Goal: Transaction & Acquisition: Purchase product/service

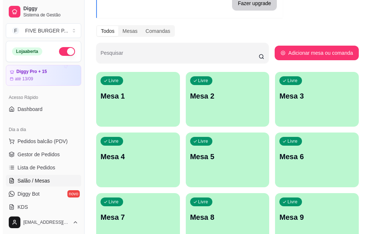
scroll to position [73, 0]
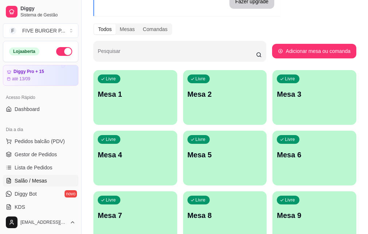
click at [173, 210] on p "Mesa 7" at bounding box center [135, 215] width 75 height 10
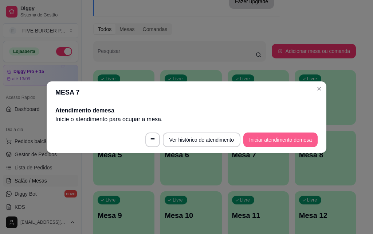
click at [265, 140] on button "Iniciar atendimento de mesa" at bounding box center [281, 139] width 74 height 15
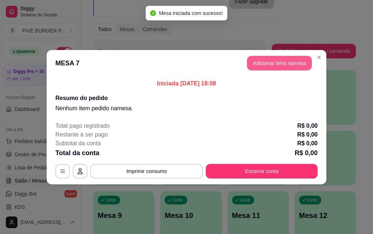
click at [277, 68] on button "Adicionar itens na mesa" at bounding box center [279, 63] width 65 height 15
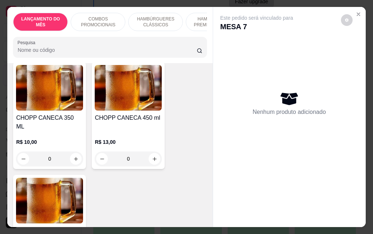
scroll to position [4230, 0]
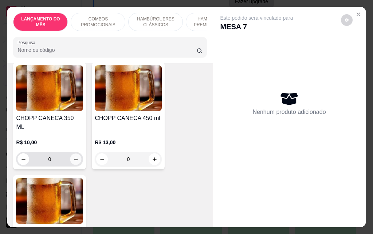
click at [74, 156] on icon "increase-product-quantity" at bounding box center [75, 158] width 5 height 5
type input "1"
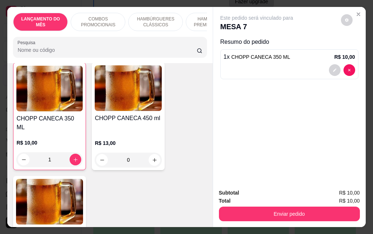
scroll to position [4231, 0]
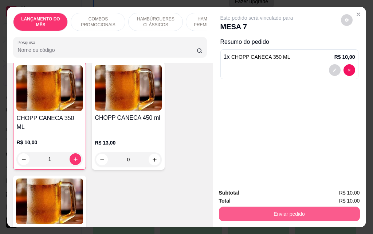
click at [253, 208] on button "Enviar pedido" at bounding box center [289, 213] width 141 height 15
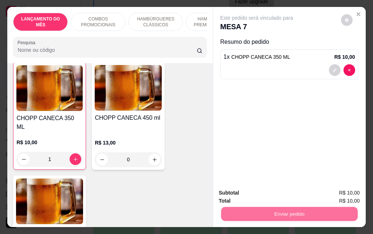
click at [247, 194] on button "Não registrar e enviar pedido" at bounding box center [266, 192] width 74 height 13
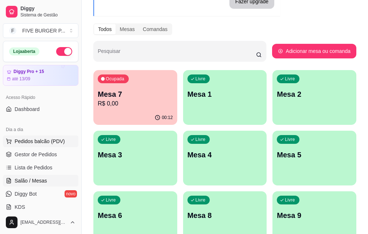
click at [49, 144] on span "Pedidos balcão (PDV)" at bounding box center [40, 140] width 50 height 7
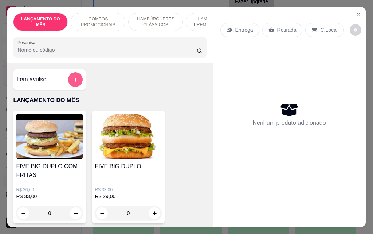
click at [75, 81] on icon "add-separate-item" at bounding box center [75, 79] width 5 height 5
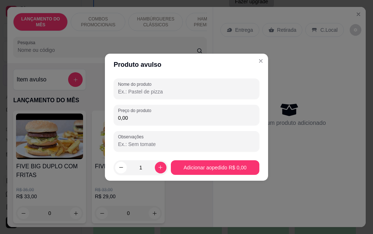
click at [141, 94] on input "Nome do produto" at bounding box center [186, 91] width 137 height 7
type input "pão, hamburguer e batata pro davi"
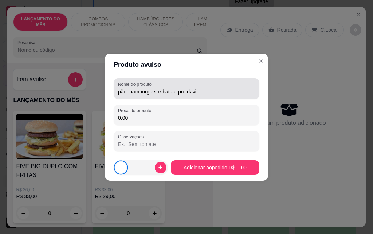
type input "0"
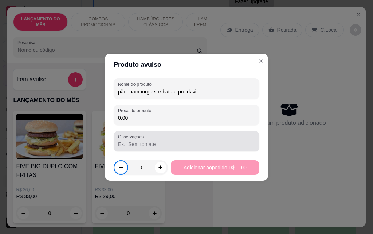
click at [179, 144] on input "Observações" at bounding box center [186, 143] width 137 height 7
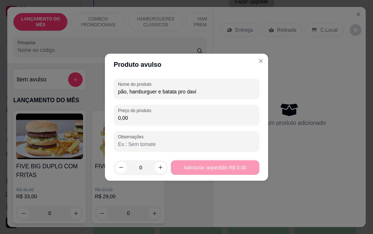
type input "t"
type input "TUDO SEPARADAO"
click at [155, 167] on button "increase-product-quantity" at bounding box center [161, 168] width 12 height 12
type input "1"
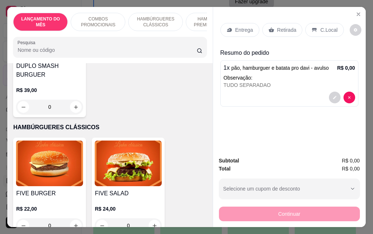
scroll to position [474, 0]
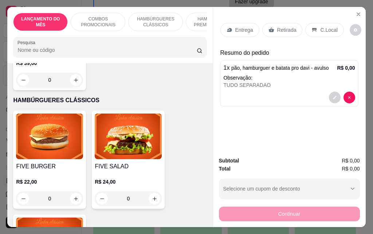
click at [151, 193] on div "0" at bounding box center [128, 198] width 67 height 15
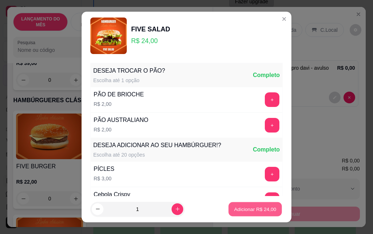
click at [240, 212] on p "Adicionar R$ 24,00" at bounding box center [255, 208] width 42 height 7
type input "1"
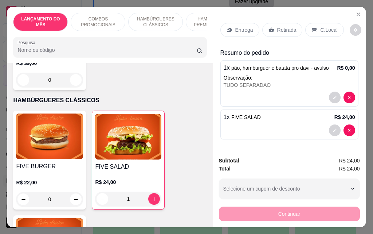
click at [76, 192] on div "0" at bounding box center [49, 199] width 67 height 15
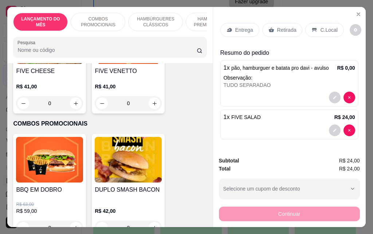
scroll to position [0, 0]
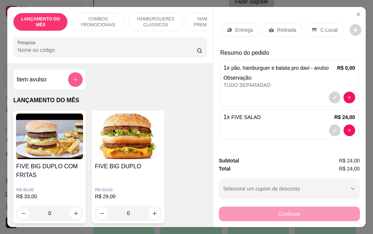
click at [74, 81] on icon "add-separate-item" at bounding box center [76, 80] width 4 height 4
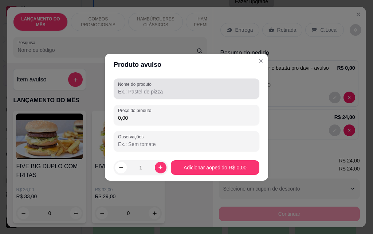
click at [138, 90] on input "Nome do produto" at bounding box center [186, 91] width 137 height 7
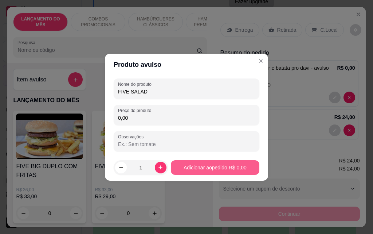
type input "FIVE SALAD"
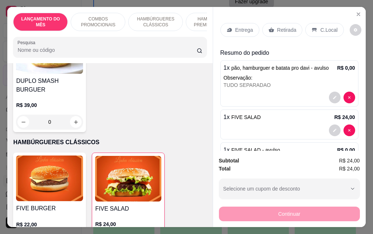
scroll to position [511, 0]
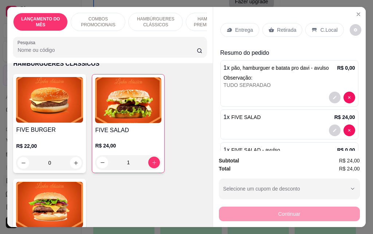
click at [70, 156] on div "0" at bounding box center [49, 162] width 67 height 15
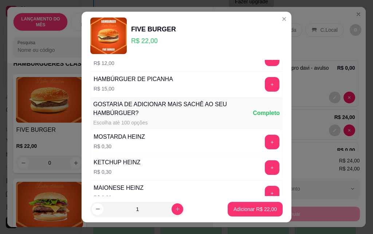
scroll to position [639, 0]
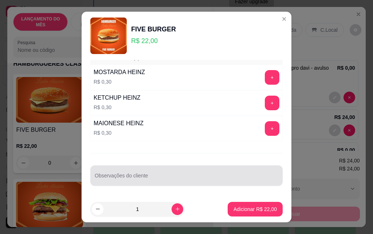
click at [131, 174] on div at bounding box center [187, 175] width 184 height 15
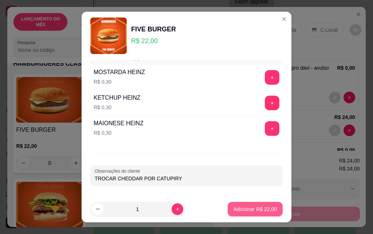
type input "TROCAR CHEDDAR POR CATUPIRY"
click at [258, 210] on p "Adicionar R$ 22,00" at bounding box center [255, 208] width 43 height 7
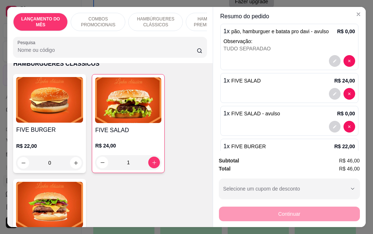
scroll to position [73, 0]
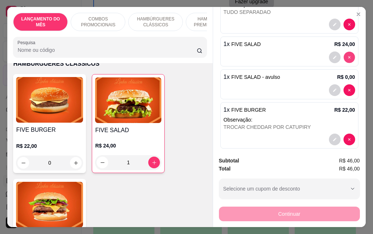
type input "0"
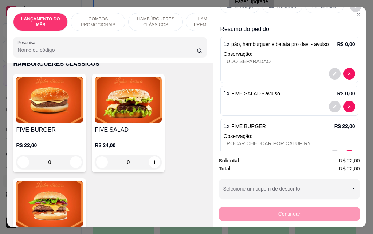
scroll to position [0, 0]
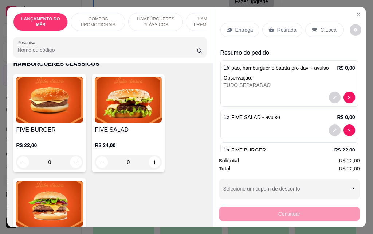
click at [239, 26] on p "Entrega" at bounding box center [245, 29] width 18 height 7
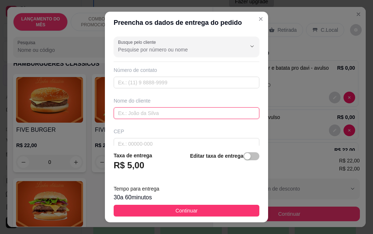
click at [148, 112] on input "text" at bounding box center [187, 113] width 146 height 12
type input "[PERSON_NAME]"
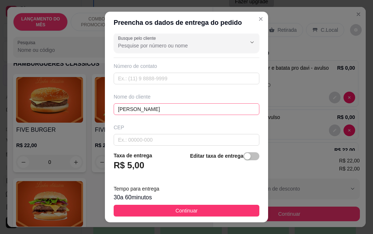
scroll to position [85, 0]
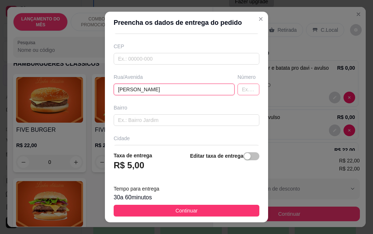
type input "[PERSON_NAME]"
click at [238, 90] on input "text" at bounding box center [249, 90] width 22 height 12
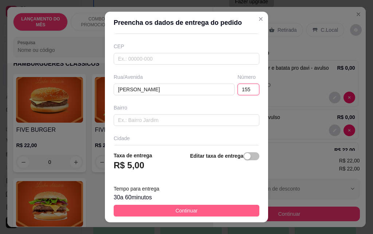
type input "155"
click at [206, 214] on button "Continuar" at bounding box center [187, 211] width 146 height 12
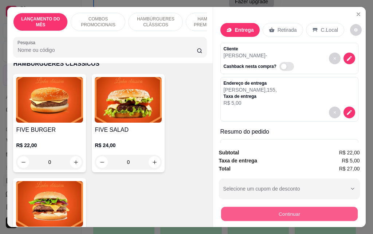
click at [288, 209] on button "Continuar" at bounding box center [289, 213] width 137 height 14
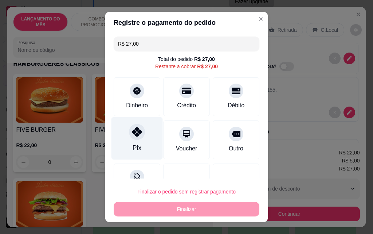
click at [131, 143] on div "Pix" at bounding box center [137, 138] width 51 height 43
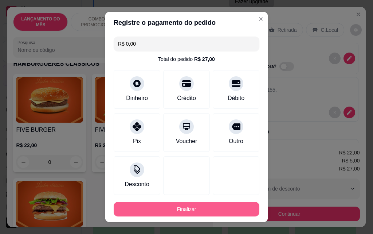
click at [176, 210] on button "Finalizar" at bounding box center [187, 209] width 146 height 15
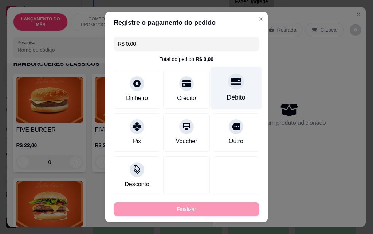
type input "-R$ 27,00"
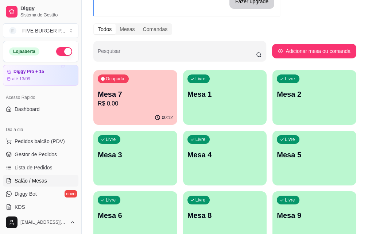
click at [137, 85] on div "Ocupada Mesa 7 R$ 0,00" at bounding box center [135, 90] width 84 height 40
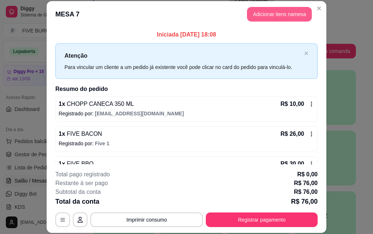
click at [279, 18] on button "Adicionar itens na mesa" at bounding box center [279, 14] width 65 height 15
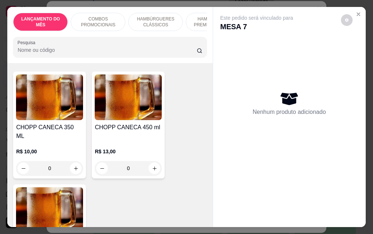
scroll to position [4230, 0]
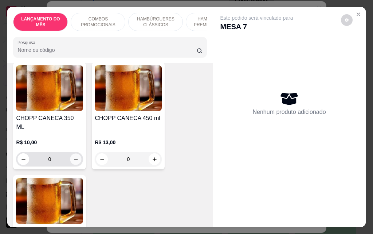
click at [73, 156] on icon "increase-product-quantity" at bounding box center [75, 158] width 5 height 5
type input "1"
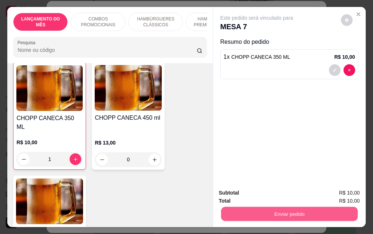
click at [269, 206] on button "Enviar pedido" at bounding box center [289, 213] width 137 height 14
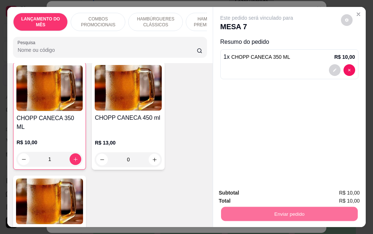
click at [265, 195] on button "Não registrar e enviar pedido" at bounding box center [266, 192] width 74 height 13
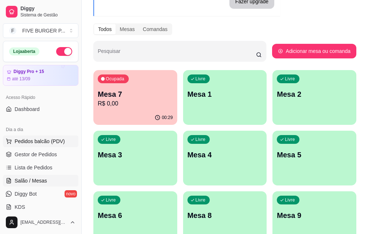
click at [42, 136] on button "Pedidos balcão (PDV)" at bounding box center [40, 141] width 75 height 12
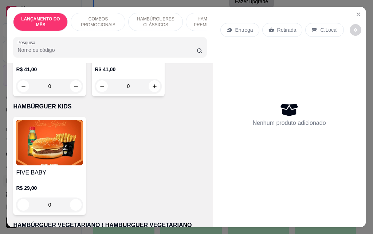
scroll to position [1896, 0]
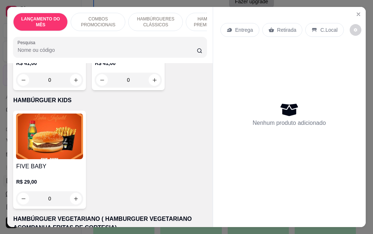
click at [73, 191] on div "0" at bounding box center [49, 198] width 67 height 15
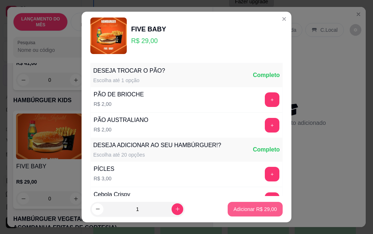
click at [236, 207] on p "Adicionar R$ 29,00" at bounding box center [255, 208] width 43 height 7
type input "1"
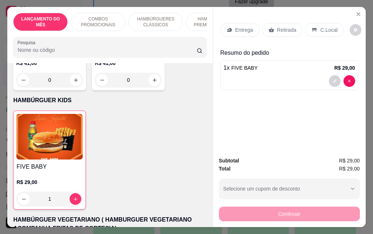
click at [237, 32] on div "Entrega" at bounding box center [240, 30] width 39 height 14
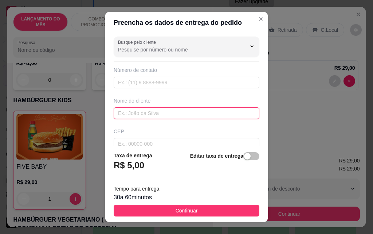
click at [181, 115] on input "text" at bounding box center [187, 113] width 146 height 12
type input "CRIS"
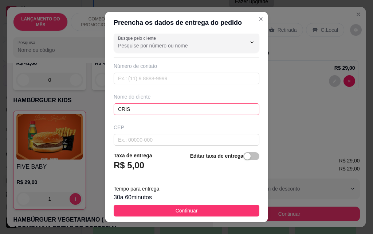
scroll to position [85, 0]
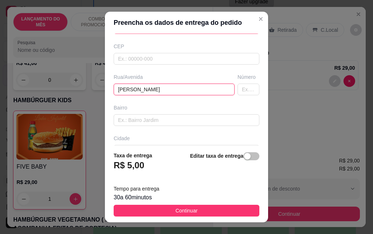
type input "[PERSON_NAME]"
type input "658"
click at [121, 89] on input "[PERSON_NAME]" at bounding box center [174, 90] width 121 height 12
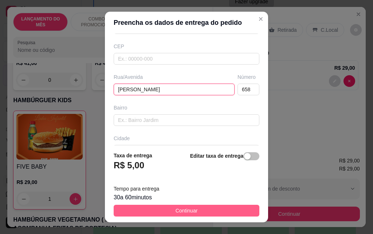
type input "[PERSON_NAME]"
click at [216, 208] on button "Continuar" at bounding box center [187, 211] width 146 height 12
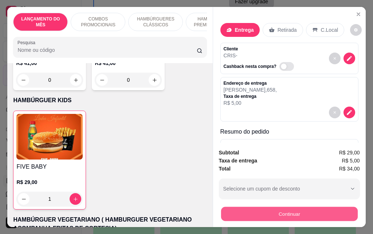
click at [286, 210] on button "Continuar" at bounding box center [289, 213] width 137 height 14
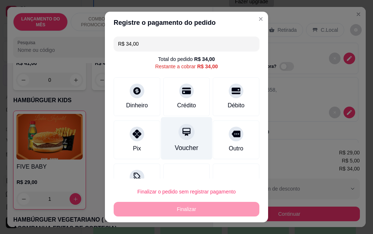
drag, startPoint x: 185, startPoint y: 92, endPoint x: 193, endPoint y: 139, distance: 47.3
click at [185, 97] on div "Crédito" at bounding box center [186, 96] width 47 height 39
type input "R$ 0,00"
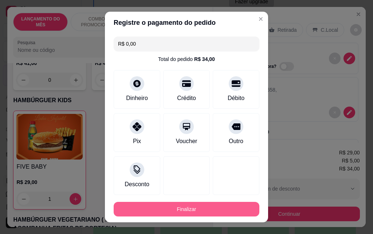
click at [202, 208] on button "Finalizar" at bounding box center [187, 209] width 146 height 15
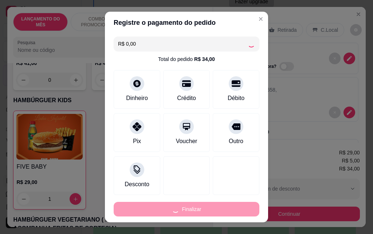
type input "0"
type input "-R$ 34,00"
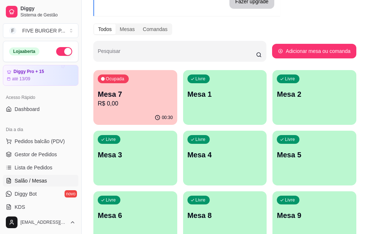
click at [113, 105] on p "R$ 0,00" at bounding box center [135, 103] width 75 height 9
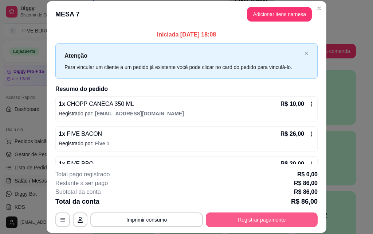
click at [261, 218] on button "Registrar pagamento" at bounding box center [262, 219] width 112 height 15
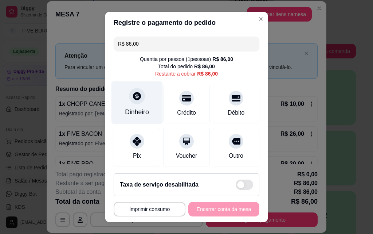
click at [132, 93] on icon at bounding box center [136, 95] width 9 height 9
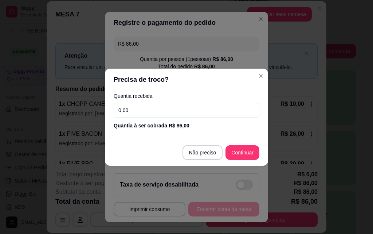
click at [166, 112] on input "0,00" at bounding box center [187, 110] width 146 height 15
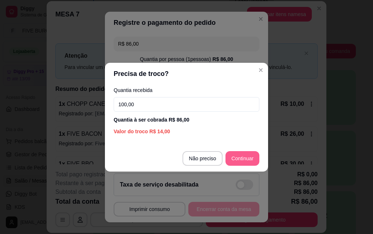
type input "100,00"
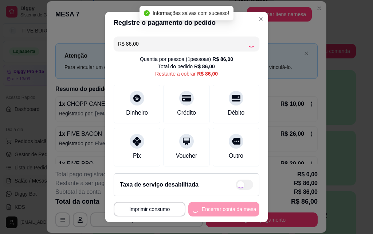
type input "R$ 0,00"
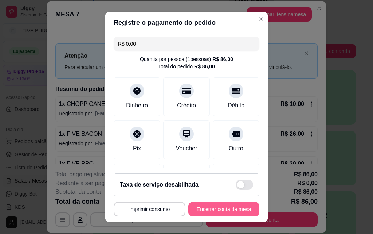
click at [227, 204] on button "Encerrar conta da mesa" at bounding box center [224, 209] width 71 height 15
